Goal: Task Accomplishment & Management: Complete application form

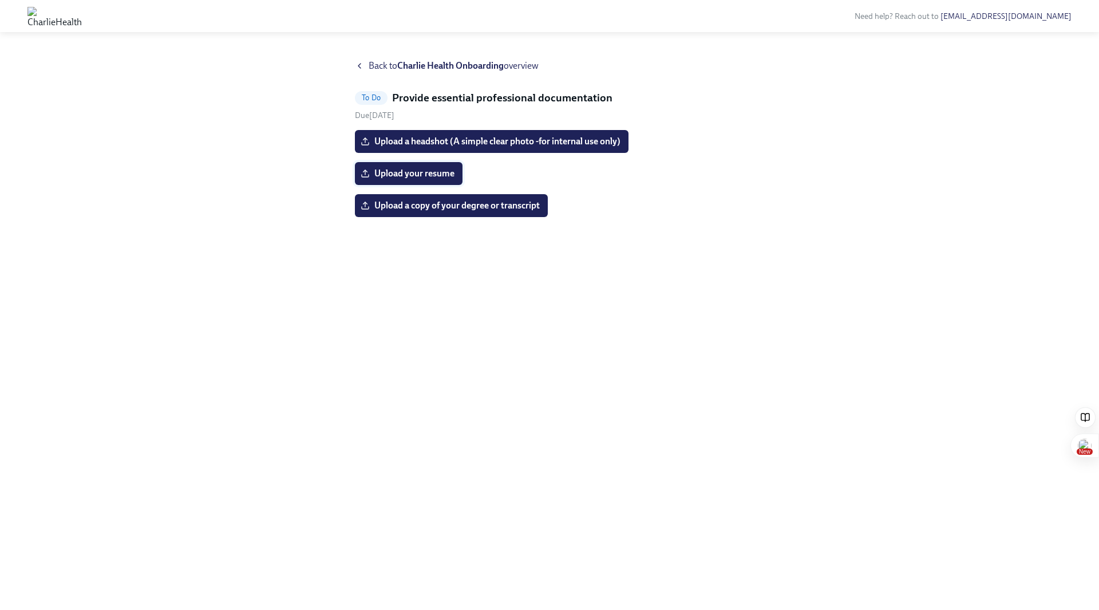
click at [436, 170] on span "Upload your resume" at bounding box center [409, 173] width 92 height 11
click at [0, 0] on input "Upload your resume" at bounding box center [0, 0] width 0 height 0
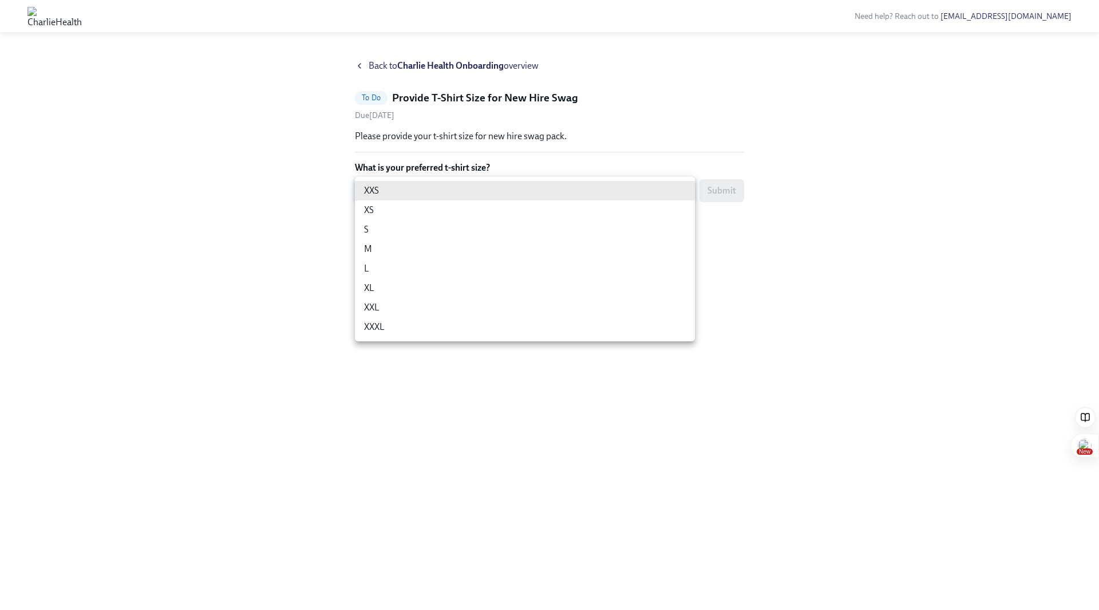
click at [539, 195] on body "Need help? Reach out to hr@charliehealth.com Back to Charlie Health Onboarding …" at bounding box center [549, 305] width 1099 height 610
click at [471, 250] on li "M" at bounding box center [525, 248] width 340 height 19
type input "UEGyU4SCa"
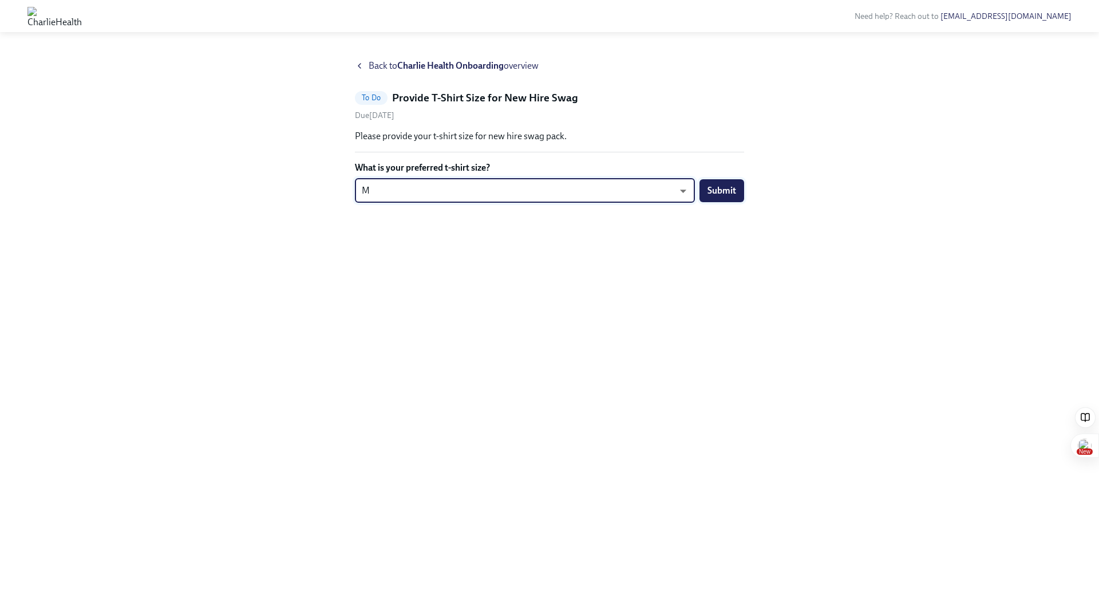
click at [720, 197] on button "Submit" at bounding box center [722, 190] width 45 height 23
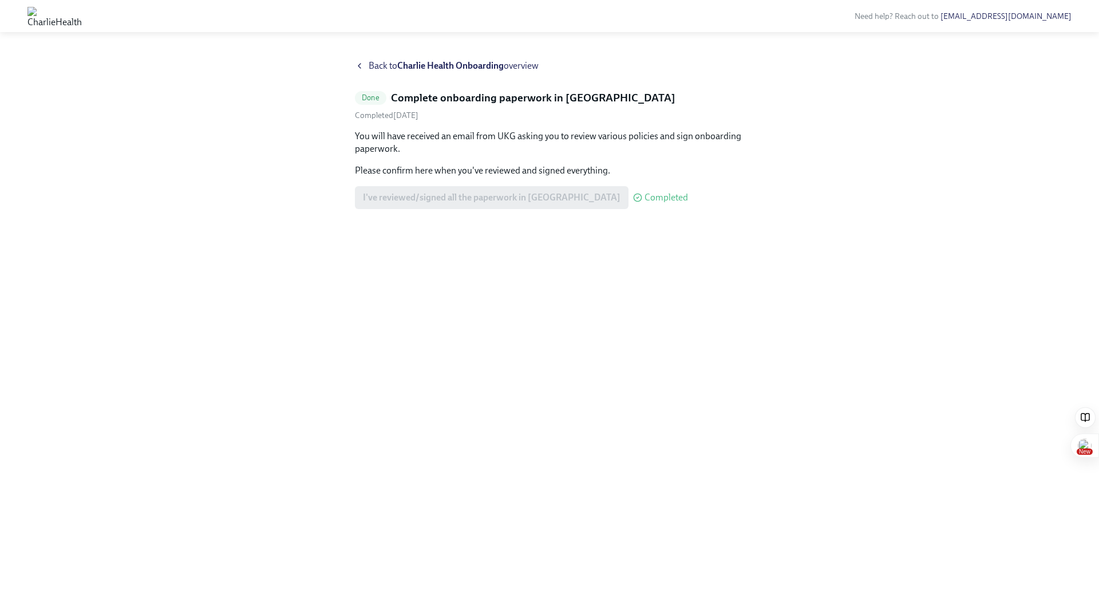
click at [438, 205] on div "I've reviewed/signed all the paperwork in [GEOGRAPHIC_DATA] Completed" at bounding box center [521, 197] width 333 height 23
